Goal: Task Accomplishment & Management: Manage account settings

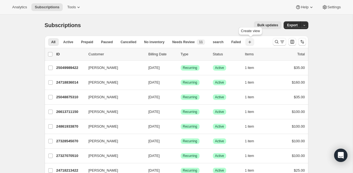
click at [250, 40] on icon "button" at bounding box center [250, 42] width 6 height 6
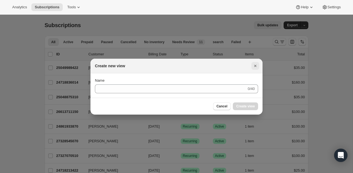
click at [254, 67] on icon "Close" at bounding box center [256, 66] width 6 height 6
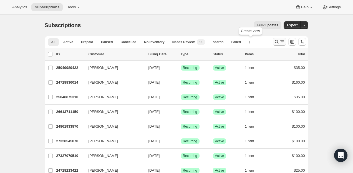
click at [281, 43] on icon "Search and filter results" at bounding box center [282, 42] width 6 height 6
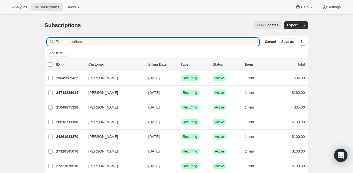
click at [67, 54] on icon "Add filter" at bounding box center [65, 53] width 4 height 4
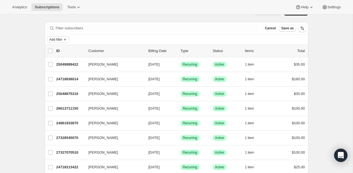
click at [65, 37] on button "Add filter" at bounding box center [58, 39] width 22 height 7
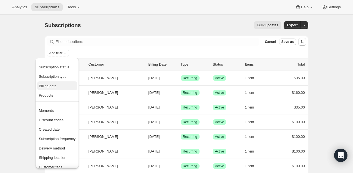
scroll to position [39, 0]
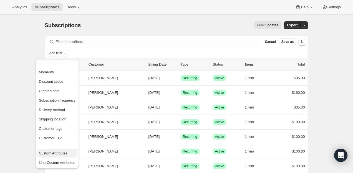
click at [50, 156] on span "Custom Attributes" at bounding box center [57, 154] width 37 height 6
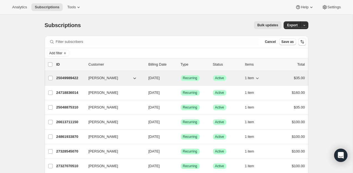
click at [94, 79] on span "[PERSON_NAME]" at bounding box center [104, 78] width 30 height 6
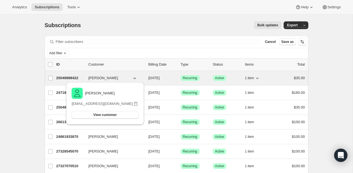
click at [73, 78] on p "25049989422" at bounding box center [70, 78] width 28 height 6
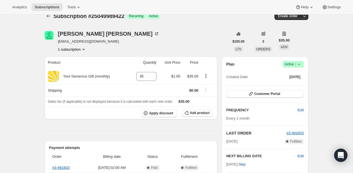
scroll to position [2, 0]
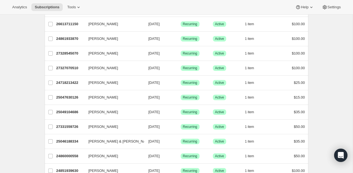
scroll to position [85, 0]
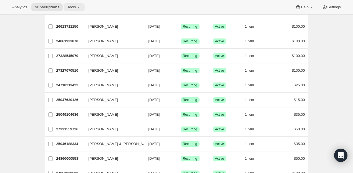
click at [78, 6] on icon at bounding box center [79, 7] width 6 height 6
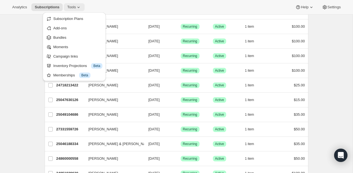
click at [76, 7] on span "Tools" at bounding box center [71, 7] width 9 height 4
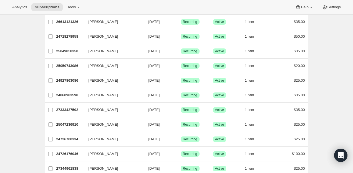
scroll to position [296, 0]
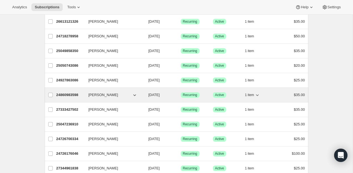
click at [97, 94] on span "[PERSON_NAME]" at bounding box center [104, 95] width 30 height 6
click at [70, 95] on p "24860983598" at bounding box center [70, 95] width 28 height 6
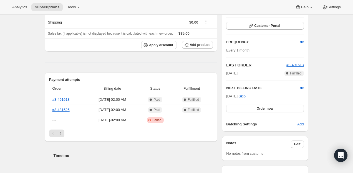
scroll to position [39, 0]
